Goal: Task Accomplishment & Management: Complete application form

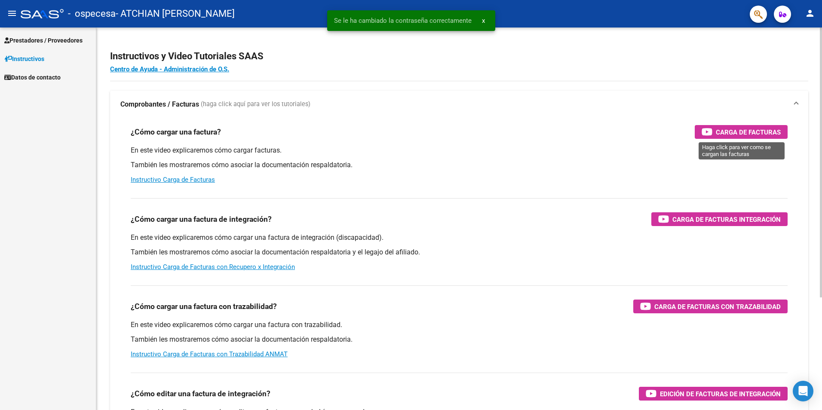
click at [715, 132] on div "Carga de Facturas" at bounding box center [741, 132] width 79 height 14
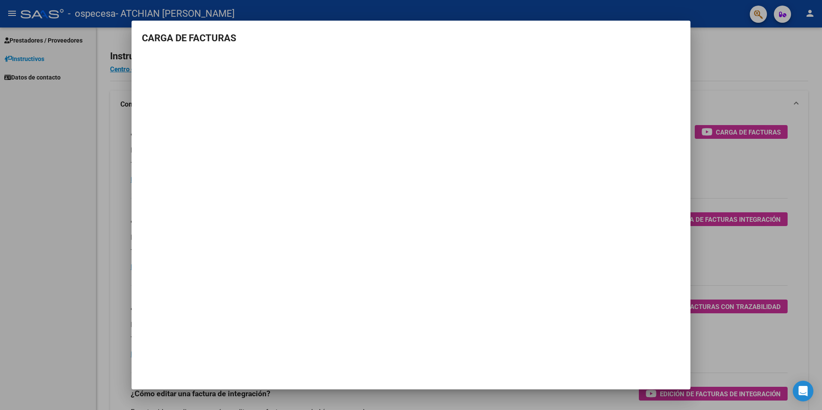
click at [80, 208] on div at bounding box center [411, 205] width 822 height 410
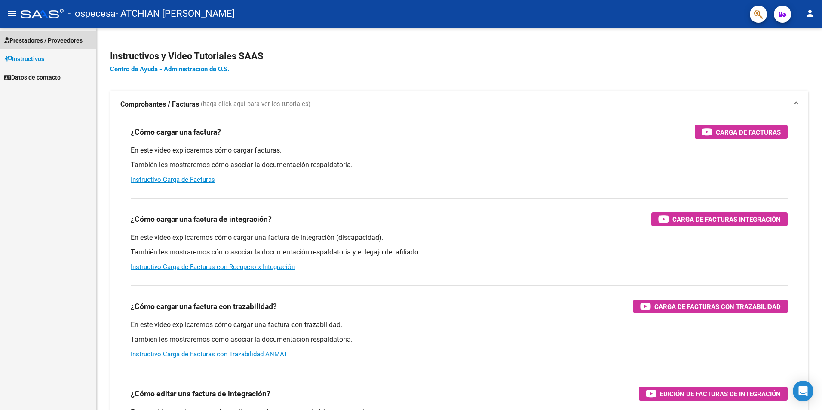
click at [71, 42] on span "Prestadores / Proveedores" at bounding box center [43, 40] width 78 height 9
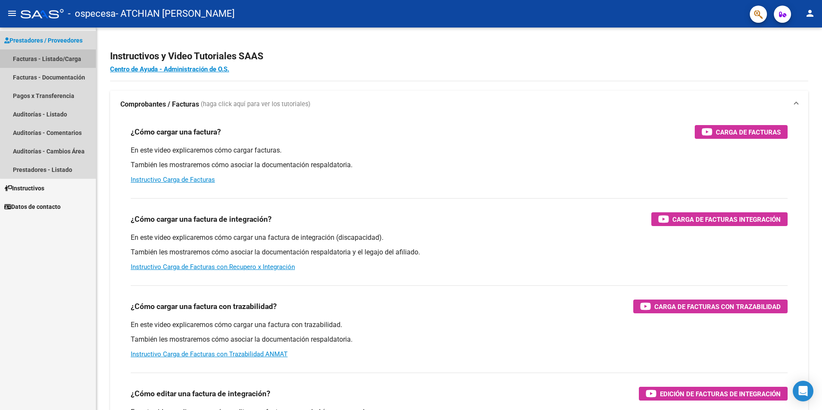
click at [64, 58] on link "Facturas - Listado/Carga" at bounding box center [48, 58] width 96 height 18
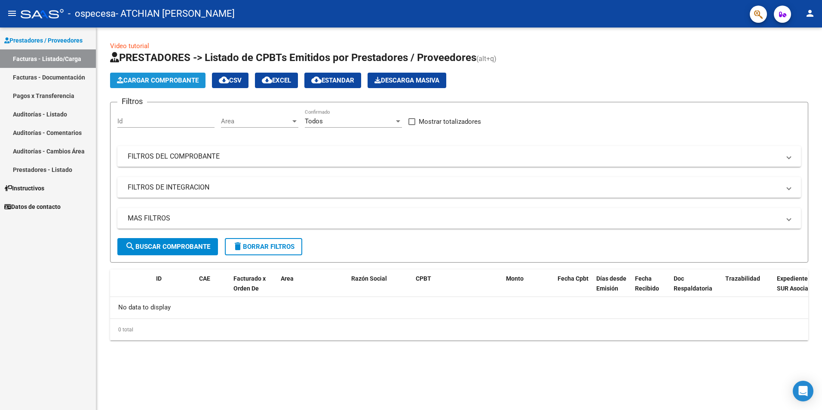
click at [178, 85] on button "Cargar Comprobante" at bounding box center [157, 80] width 95 height 15
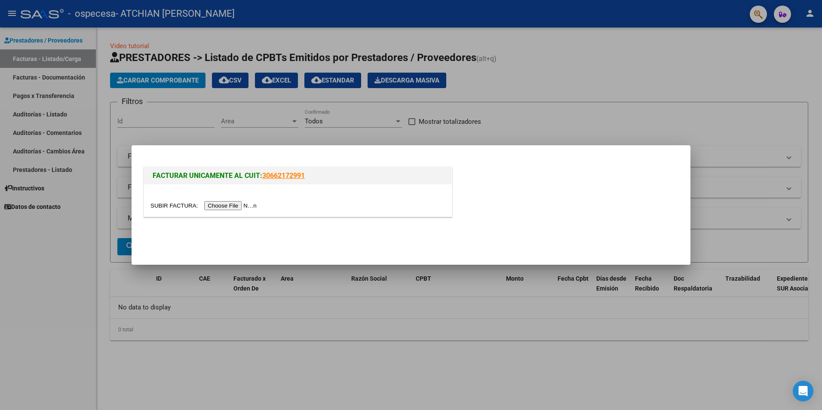
drag, startPoint x: 311, startPoint y: 175, endPoint x: 263, endPoint y: 177, distance: 47.8
click at [263, 177] on h1 "FACTURAR UNICAMENTE AL CUIT: 30662172991" at bounding box center [298, 176] width 291 height 10
copy link "30662172991"
click at [211, 205] on input "file" at bounding box center [204, 205] width 109 height 9
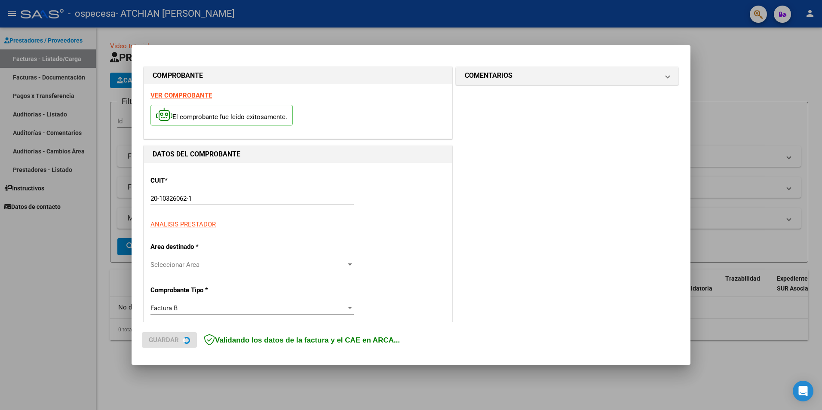
scroll to position [22, 0]
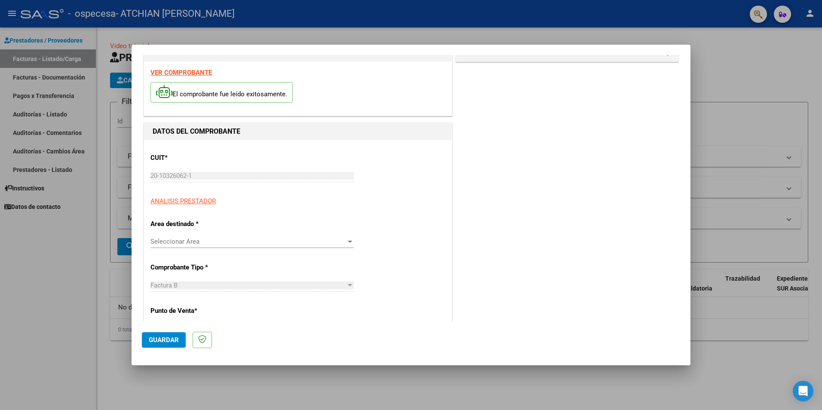
click at [255, 240] on span "Seleccionar Area" at bounding box center [248, 242] width 196 height 8
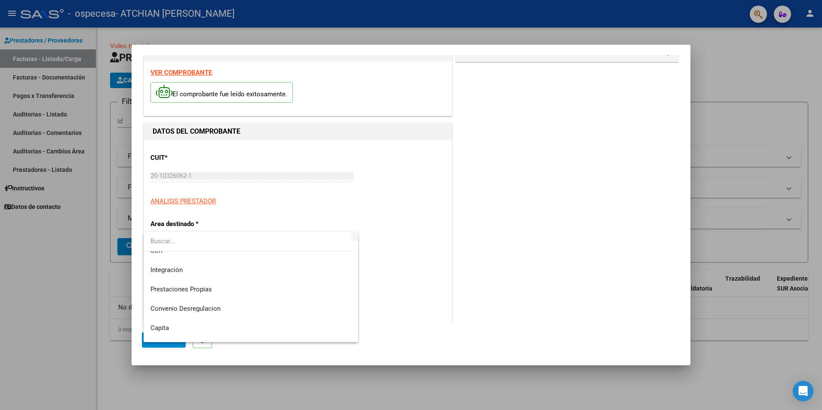
scroll to position [49, 0]
click at [248, 286] on span "Prestaciones Propias" at bounding box center [250, 289] width 201 height 19
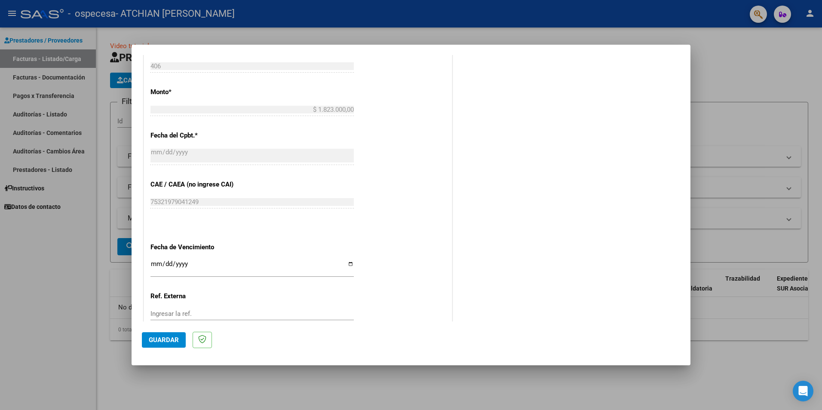
scroll to position [387, 0]
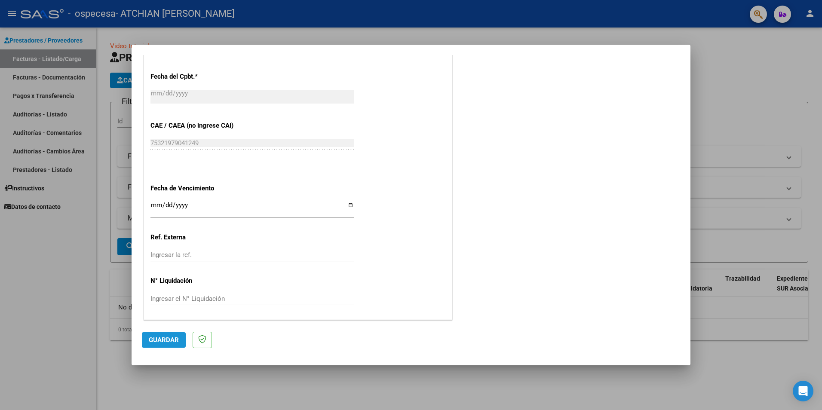
click at [172, 343] on span "Guardar" at bounding box center [164, 340] width 30 height 8
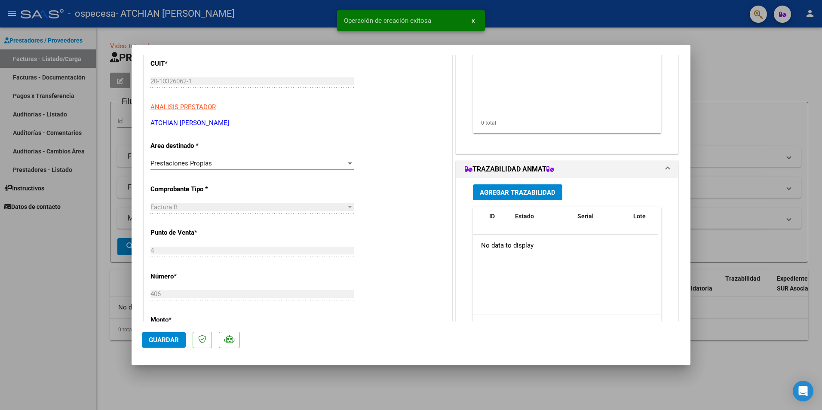
scroll to position [0, 0]
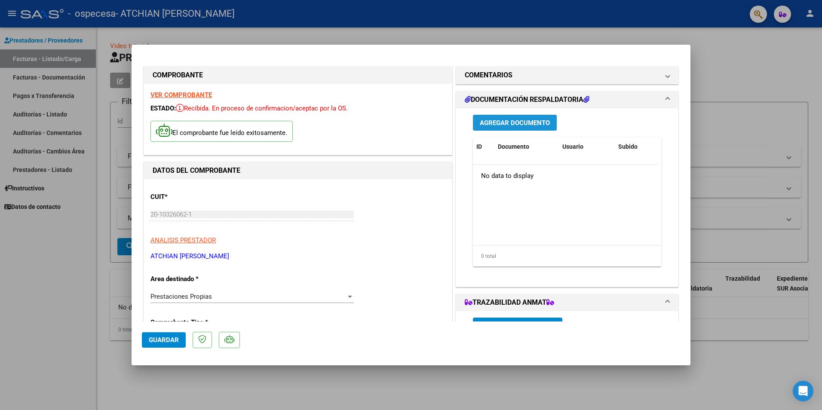
click at [537, 125] on span "Agregar Documento" at bounding box center [515, 123] width 70 height 8
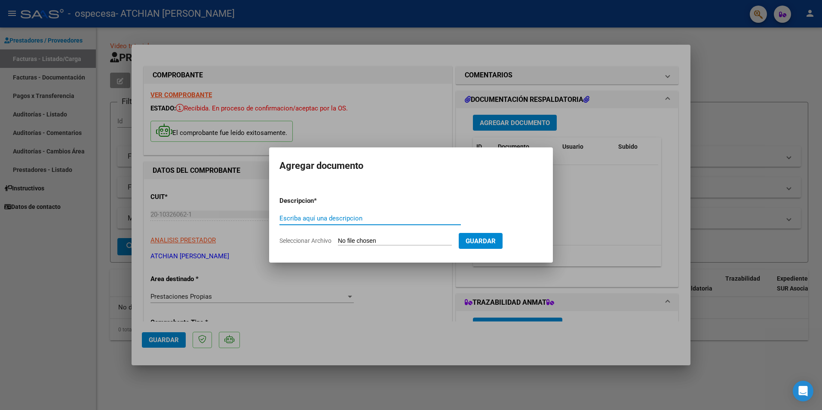
click at [415, 222] on input "Escriba aquí una descripcion" at bounding box center [369, 219] width 181 height 8
click at [629, 185] on div at bounding box center [411, 205] width 822 height 410
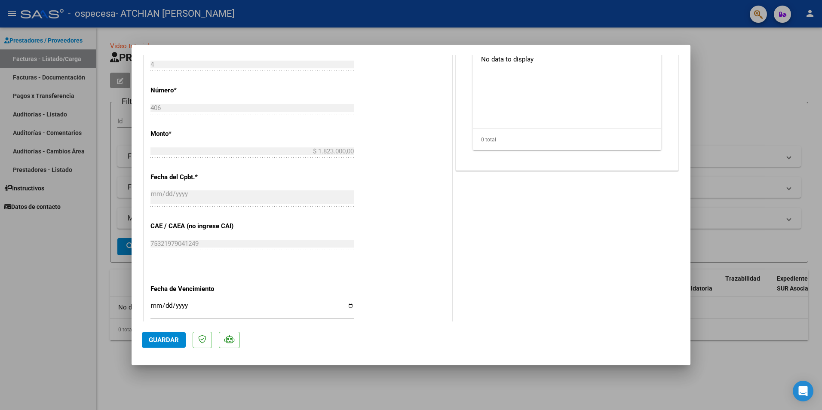
scroll to position [420, 0]
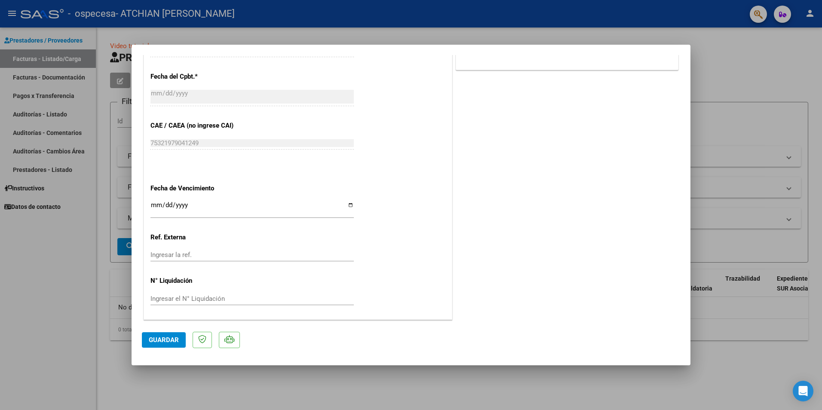
click at [283, 396] on div at bounding box center [411, 205] width 822 height 410
type input "$ 0,00"
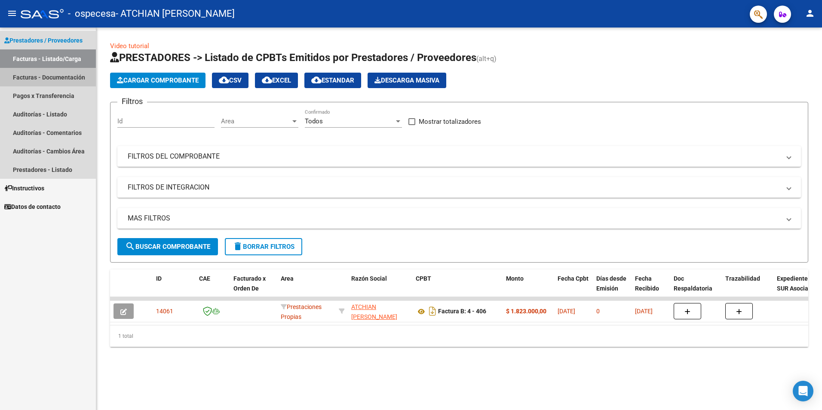
click at [55, 82] on link "Facturas - Documentación" at bounding box center [48, 77] width 96 height 18
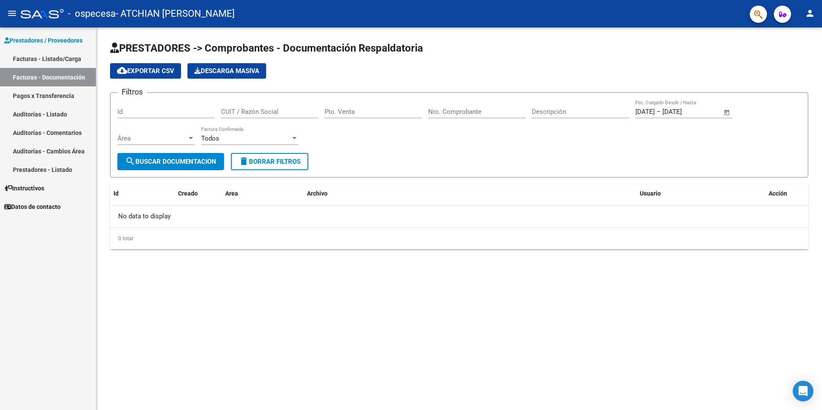
click at [154, 163] on span "search Buscar Documentacion" at bounding box center [170, 162] width 91 height 8
drag, startPoint x: 190, startPoint y: 163, endPoint x: 285, endPoint y: 96, distance: 116.6
click at [285, 96] on form "Filtros Id CUIT / Razón Social Pto. Venta Nro. Comprobante Descripción [DATE] […" at bounding box center [459, 134] width 698 height 85
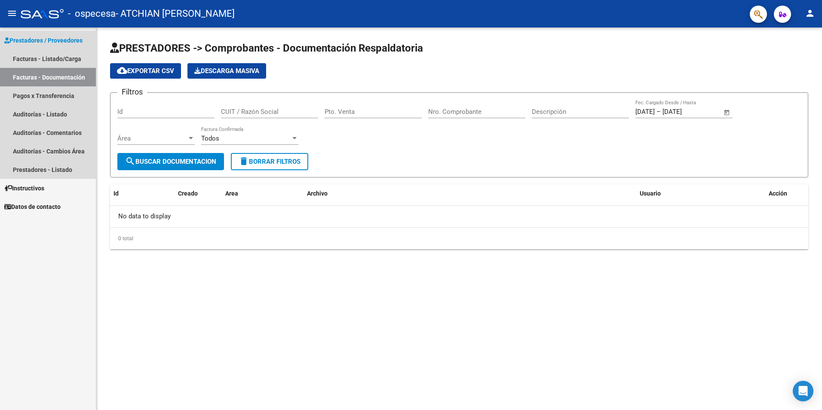
click at [23, 76] on link "Facturas - Documentación" at bounding box center [48, 77] width 96 height 18
click at [87, 55] on link "Facturas - Listado/Carga" at bounding box center [48, 58] width 96 height 18
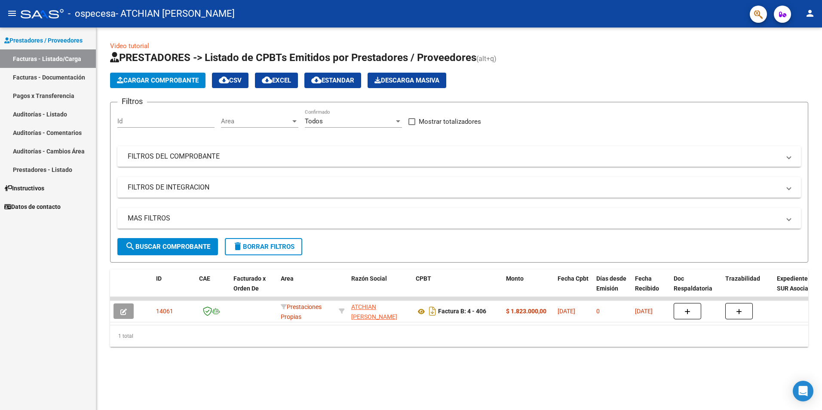
click at [177, 85] on button "Cargar Comprobante" at bounding box center [157, 80] width 95 height 15
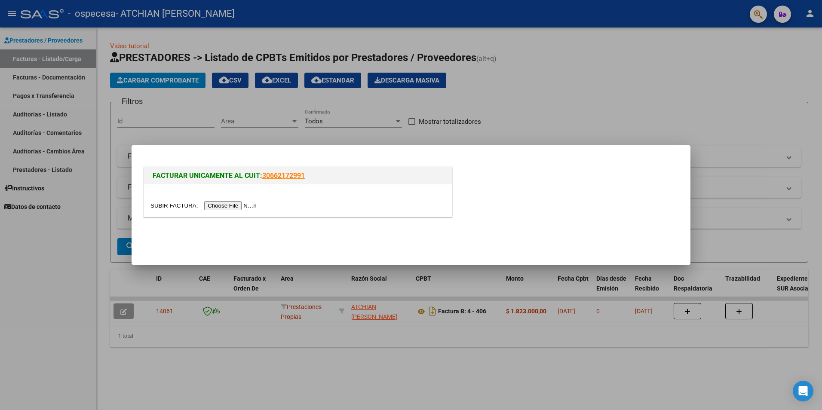
click at [274, 270] on div at bounding box center [411, 205] width 822 height 410
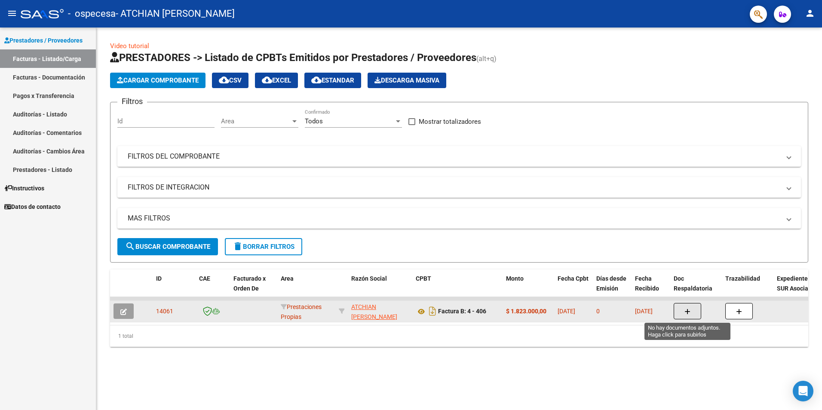
click at [694, 312] on button "button" at bounding box center [688, 311] width 28 height 16
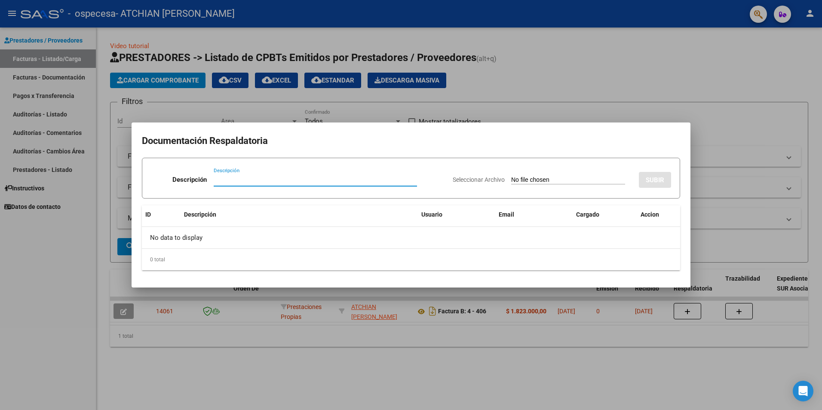
click at [316, 182] on input "Descripción" at bounding box center [315, 180] width 203 height 8
click at [545, 189] on div "Seleccionar Archivo SUBIR" at bounding box center [562, 178] width 218 height 26
click at [550, 185] on div "Seleccionar Archivo SUBIR" at bounding box center [562, 178] width 218 height 26
click at [554, 181] on input "Seleccionar Archivo" at bounding box center [568, 180] width 114 height 8
type input "C:\fakepath\grid_bono_consulta.xlsx"
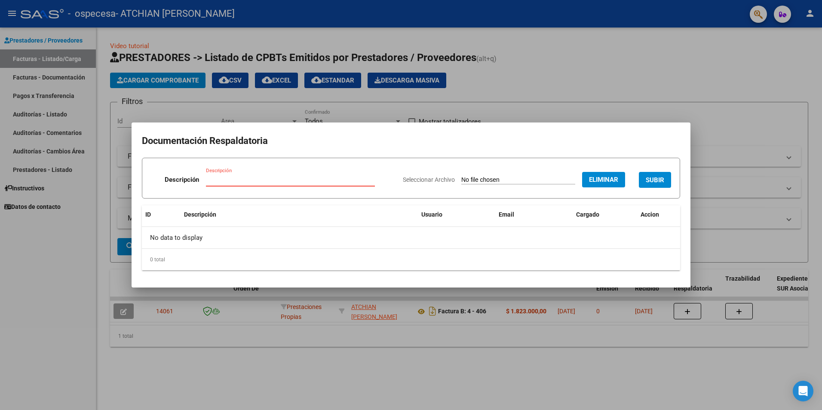
click at [222, 178] on input "Descripción" at bounding box center [290, 180] width 169 height 8
type input "Consultas"
click at [655, 186] on button "SUBIR" at bounding box center [655, 180] width 32 height 16
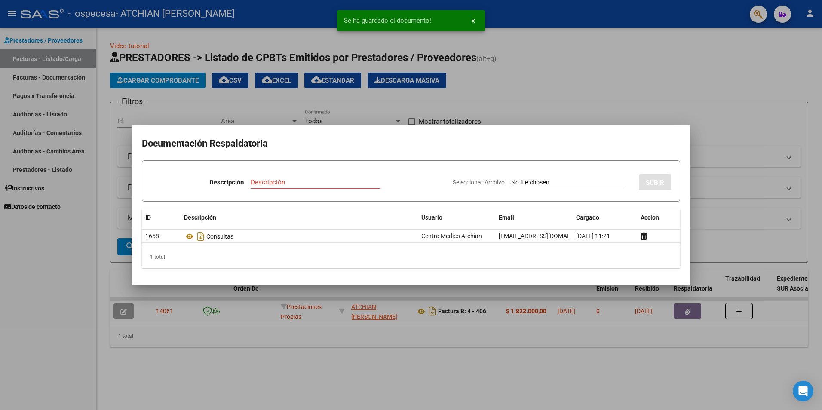
click at [756, 134] on div at bounding box center [411, 205] width 822 height 410
